Goal: Information Seeking & Learning: Learn about a topic

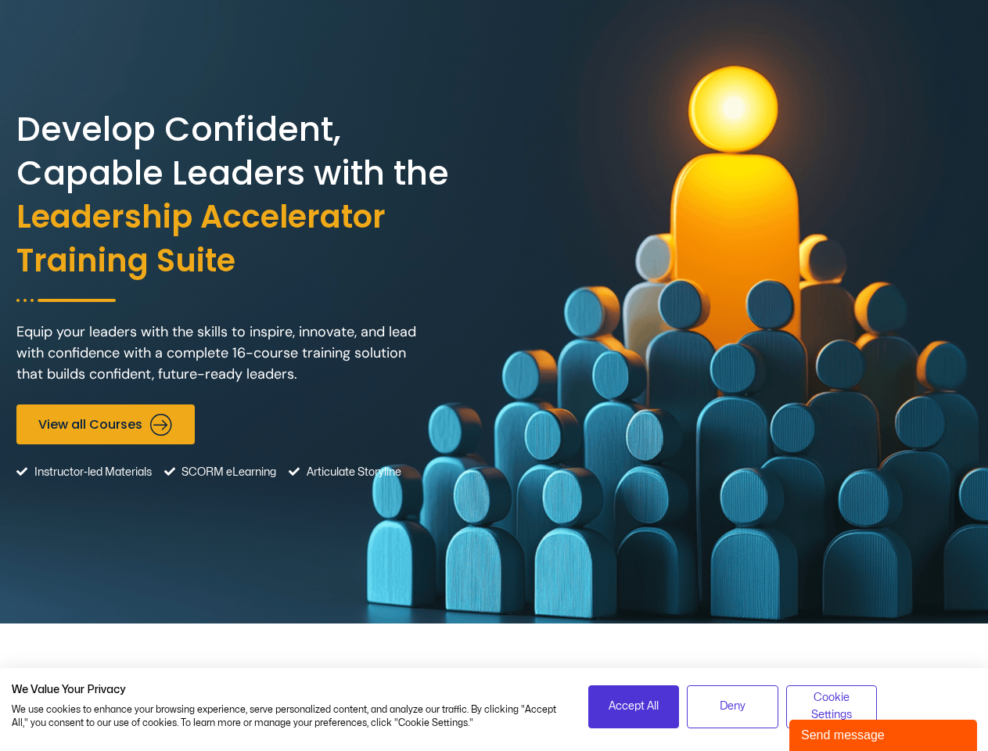
click at [493, 375] on div "Develop Confident, Capable Leaders with the Leadership Accelerator Training Sui…" at bounding box center [493, 311] width 955 height 623
click at [633, 706] on span "Accept All" at bounding box center [633, 706] width 50 height 17
click at [732, 706] on span "Deny" at bounding box center [732, 706] width 26 height 17
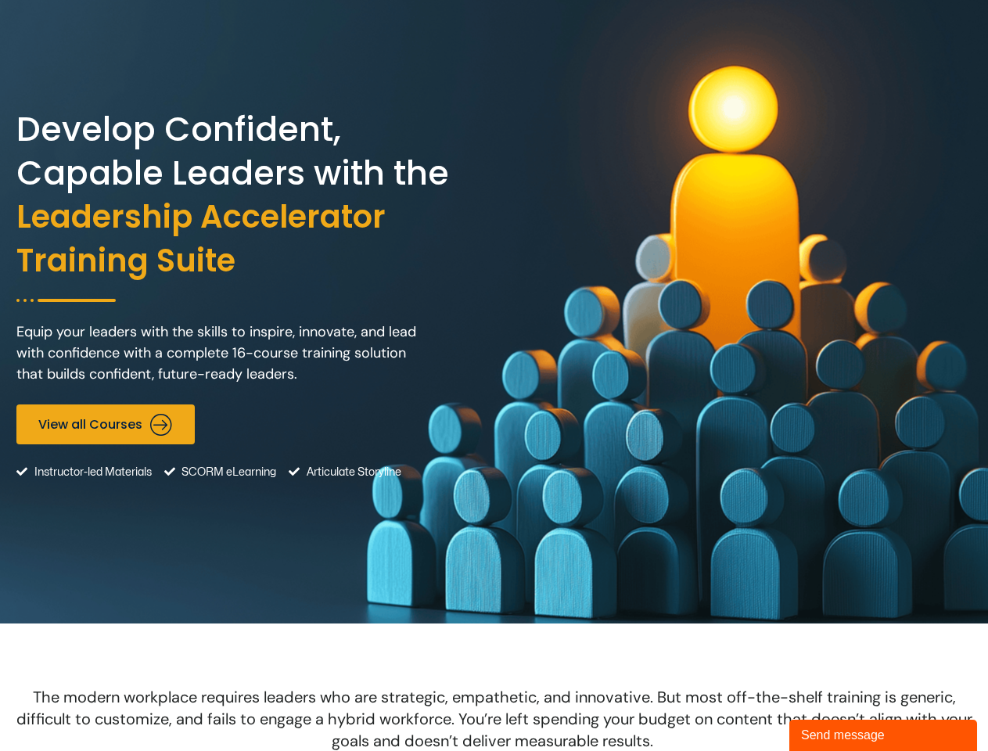
click at [831, 706] on span "The modern workplace requires leaders who are strategic, empathetic, and innova…" at bounding box center [494, 719] width 956 height 64
click at [883, 735] on div "Send message" at bounding box center [883, 735] width 164 height 19
